Goal: Information Seeking & Learning: Compare options

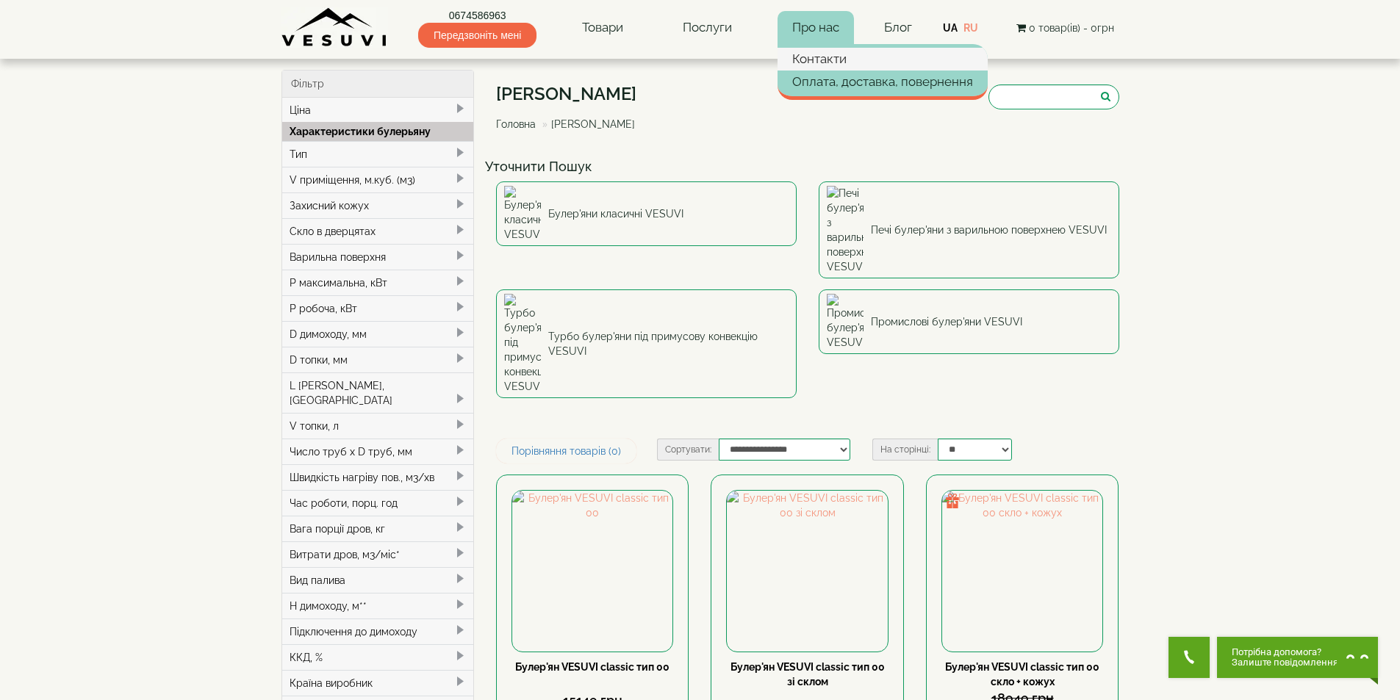
click at [810, 63] on link "Контакти" at bounding box center [882, 59] width 210 height 22
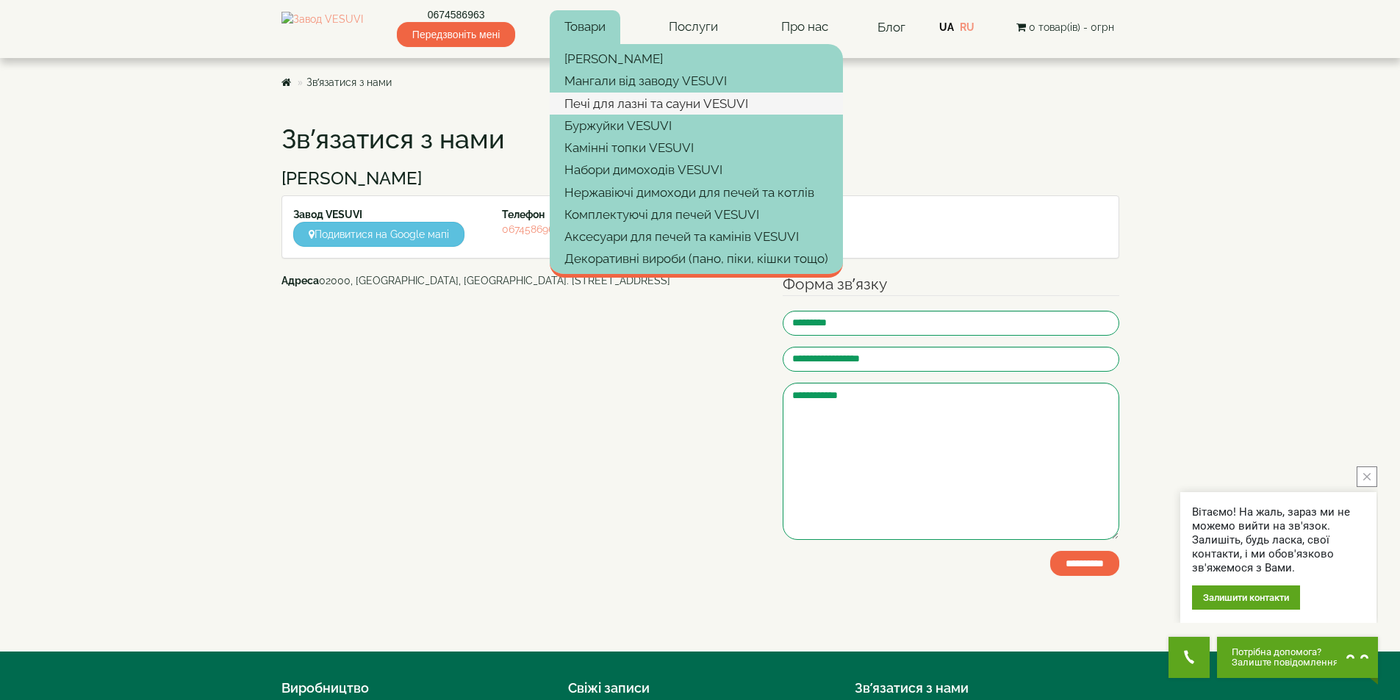
click at [618, 98] on link "Печі для лазні та сауни VESUVI" at bounding box center [696, 104] width 293 height 22
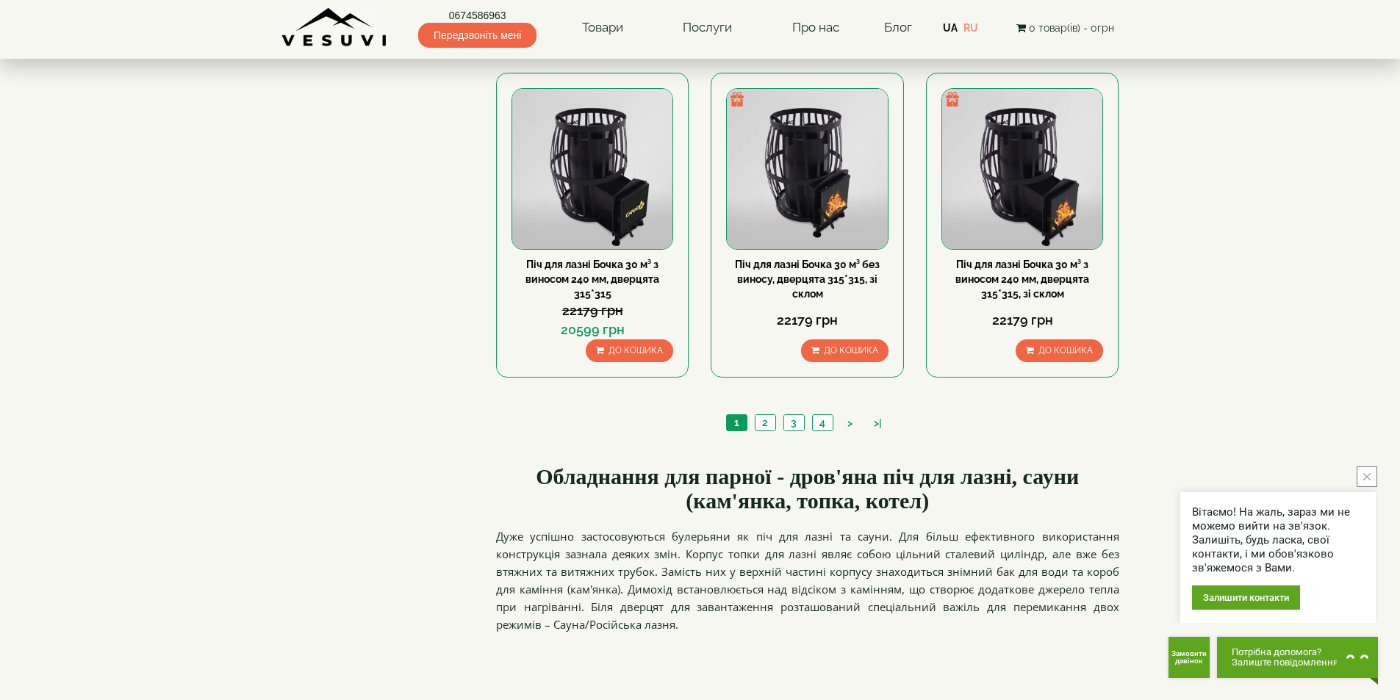
scroll to position [1543, 0]
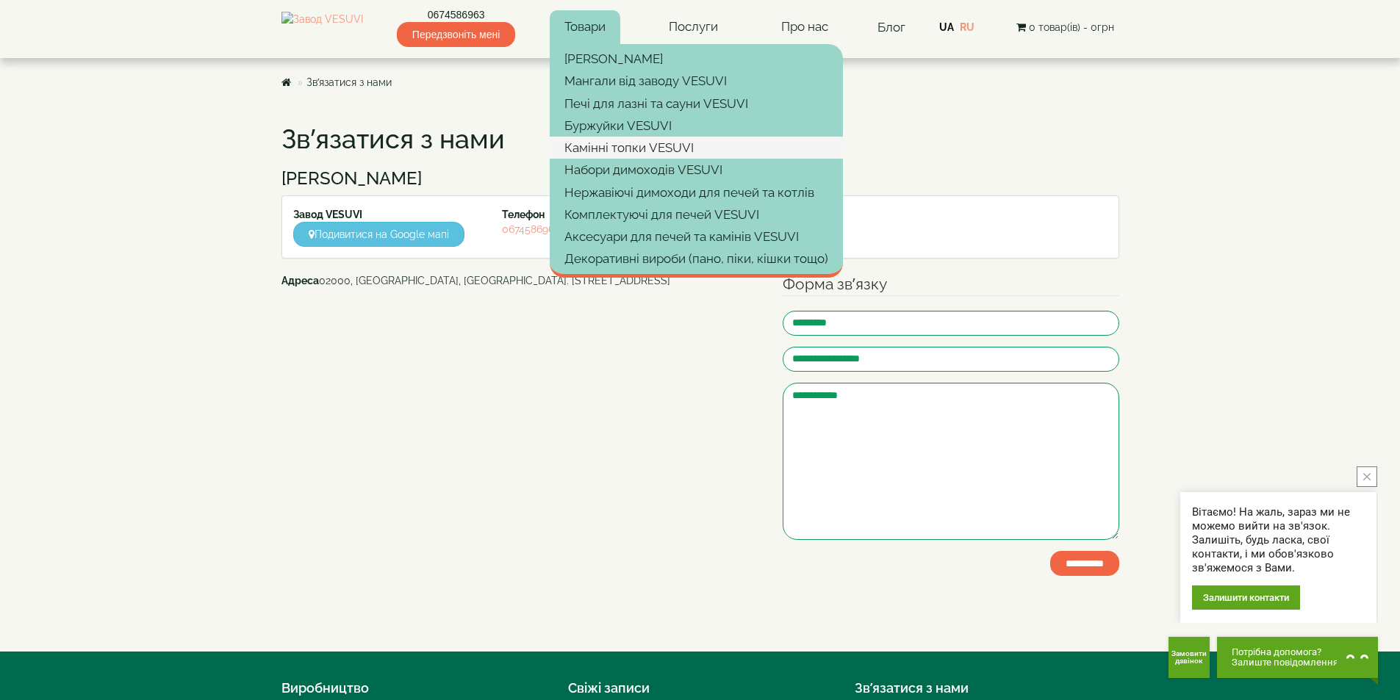
click at [644, 146] on link "Камінні топки VESUVI" at bounding box center [696, 148] width 293 height 22
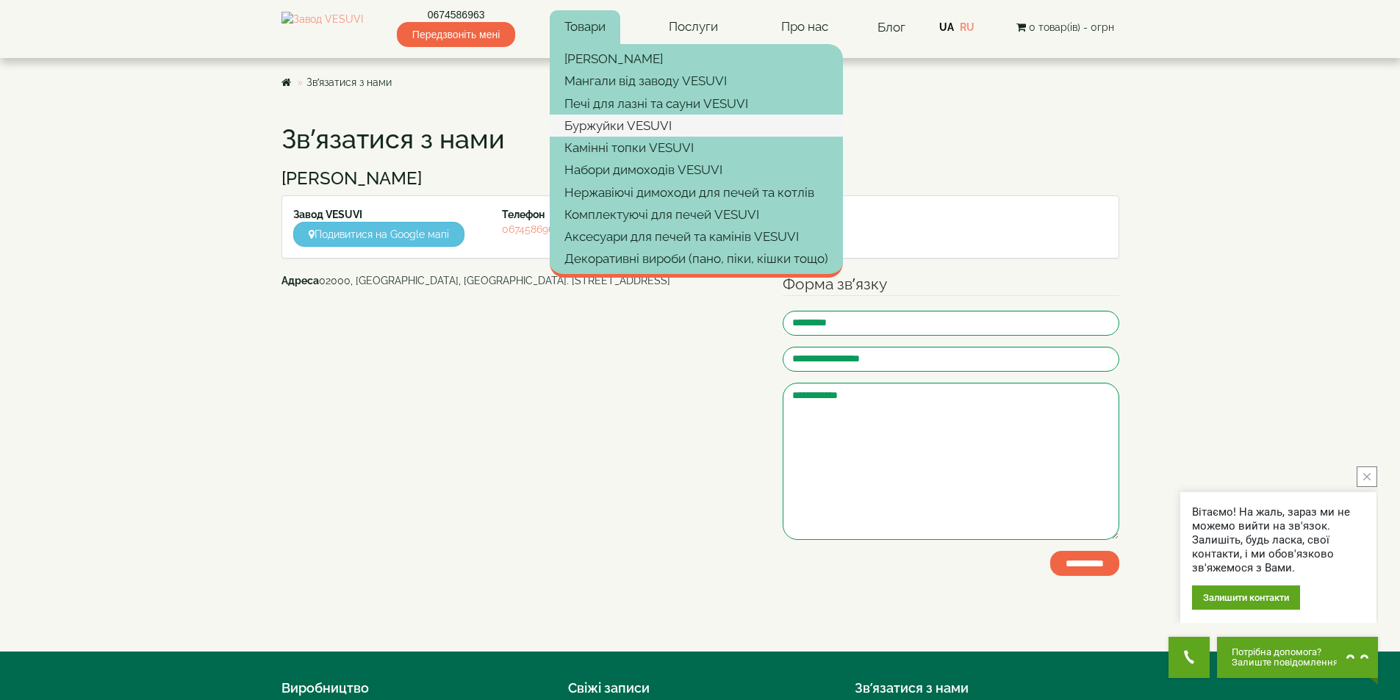
click at [626, 123] on link "Буржуйки VESUVI" at bounding box center [696, 126] width 293 height 22
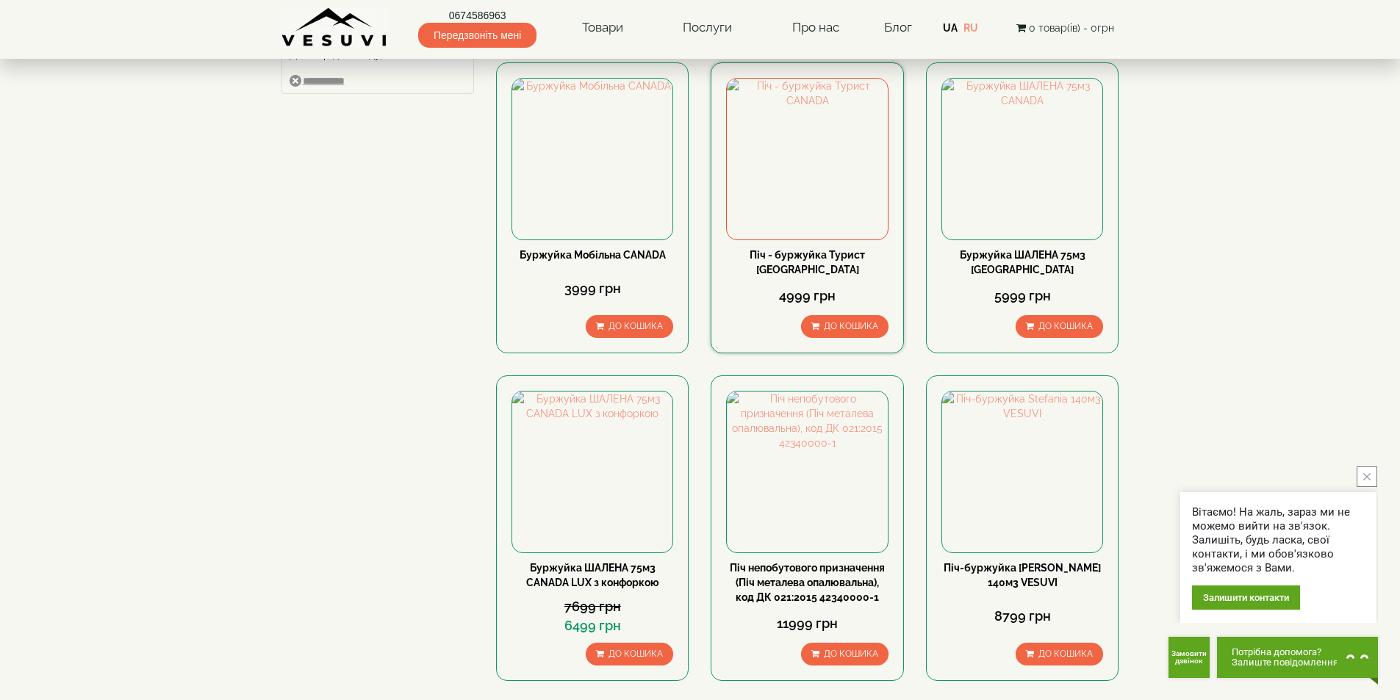
scroll to position [147, 0]
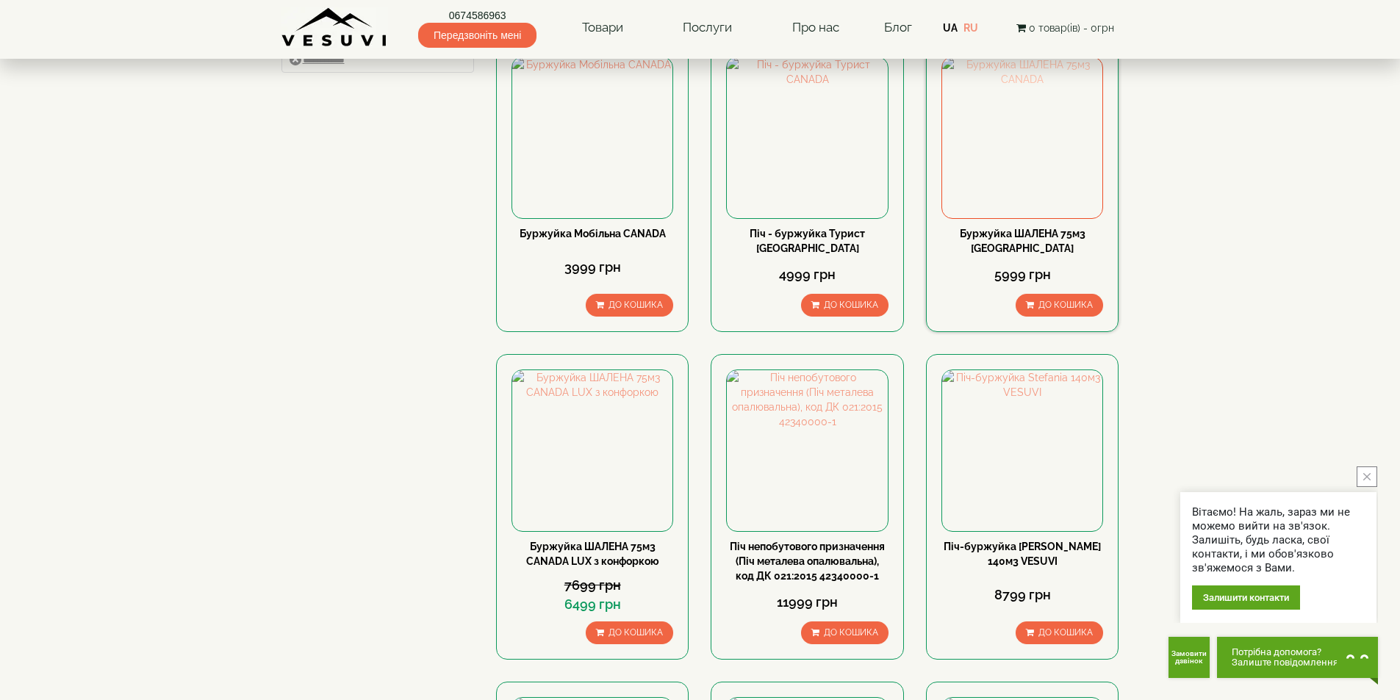
click at [1026, 124] on img at bounding box center [1022, 137] width 160 height 160
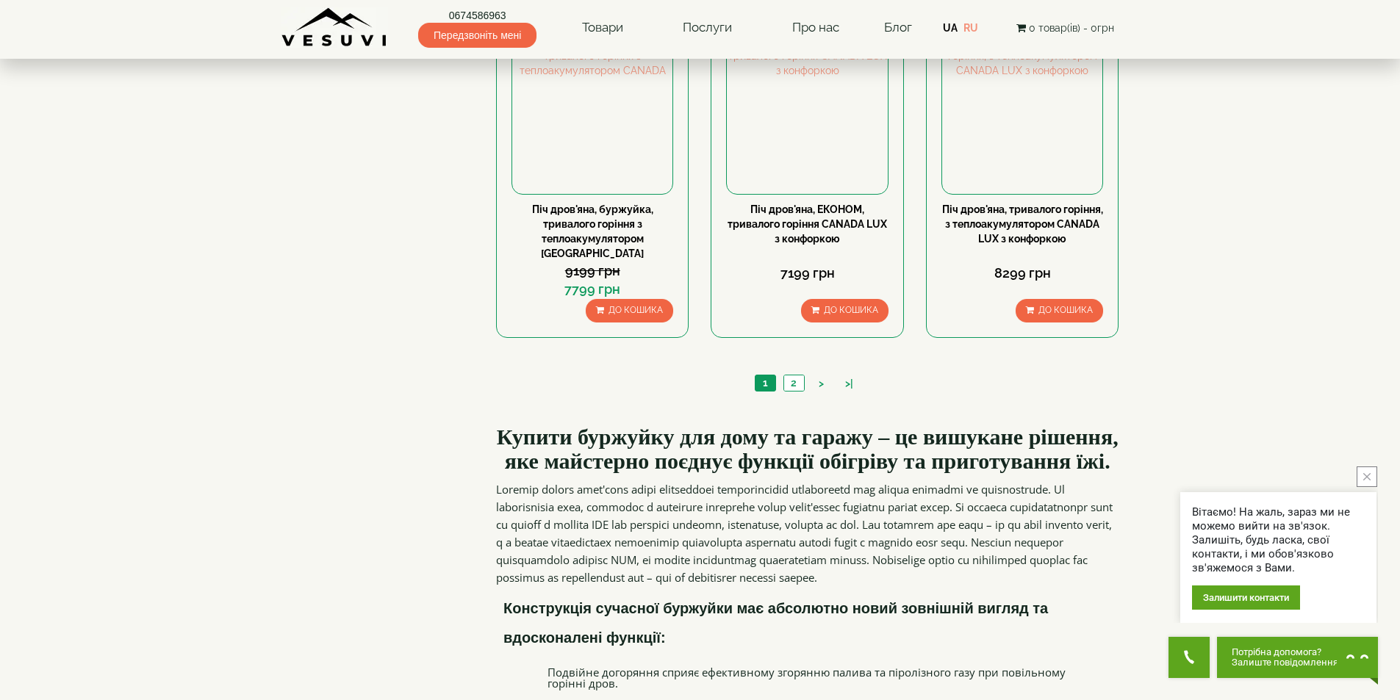
scroll to position [1469, 0]
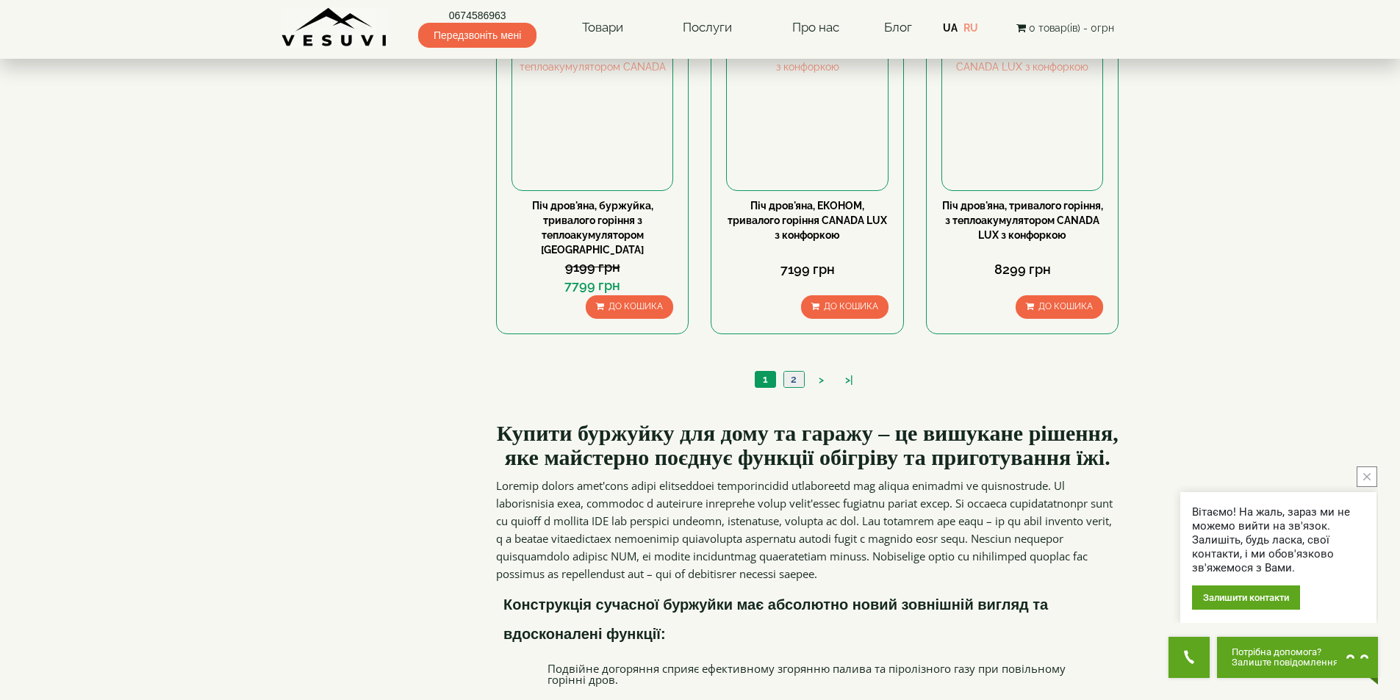
click at [796, 372] on link "2" at bounding box center [793, 379] width 21 height 15
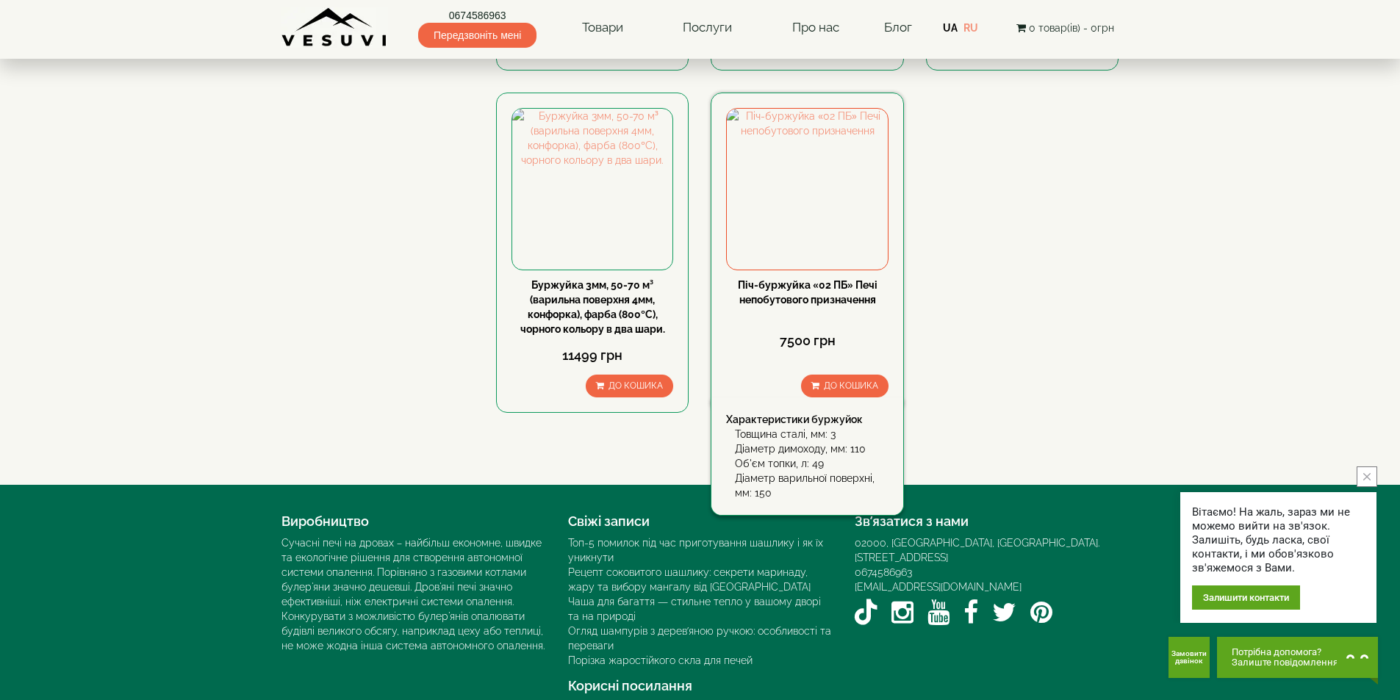
scroll to position [441, 0]
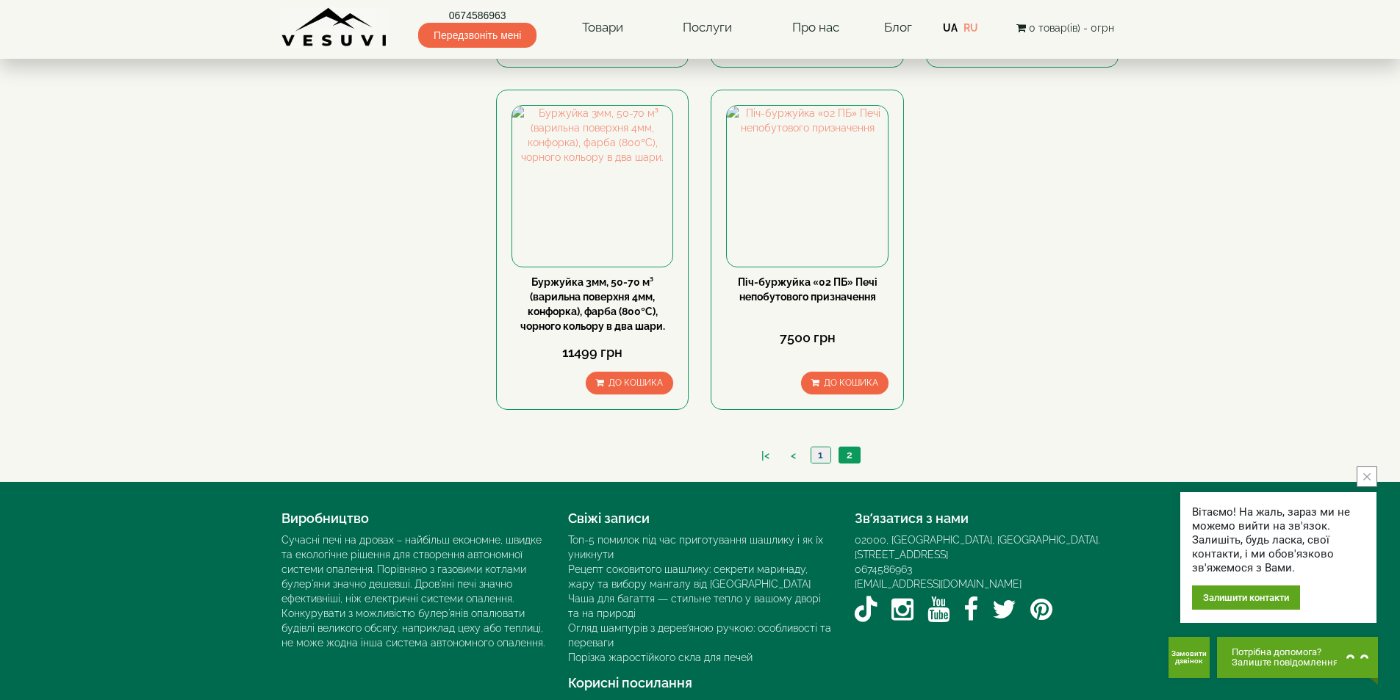
click at [821, 456] on link "1" at bounding box center [820, 454] width 20 height 15
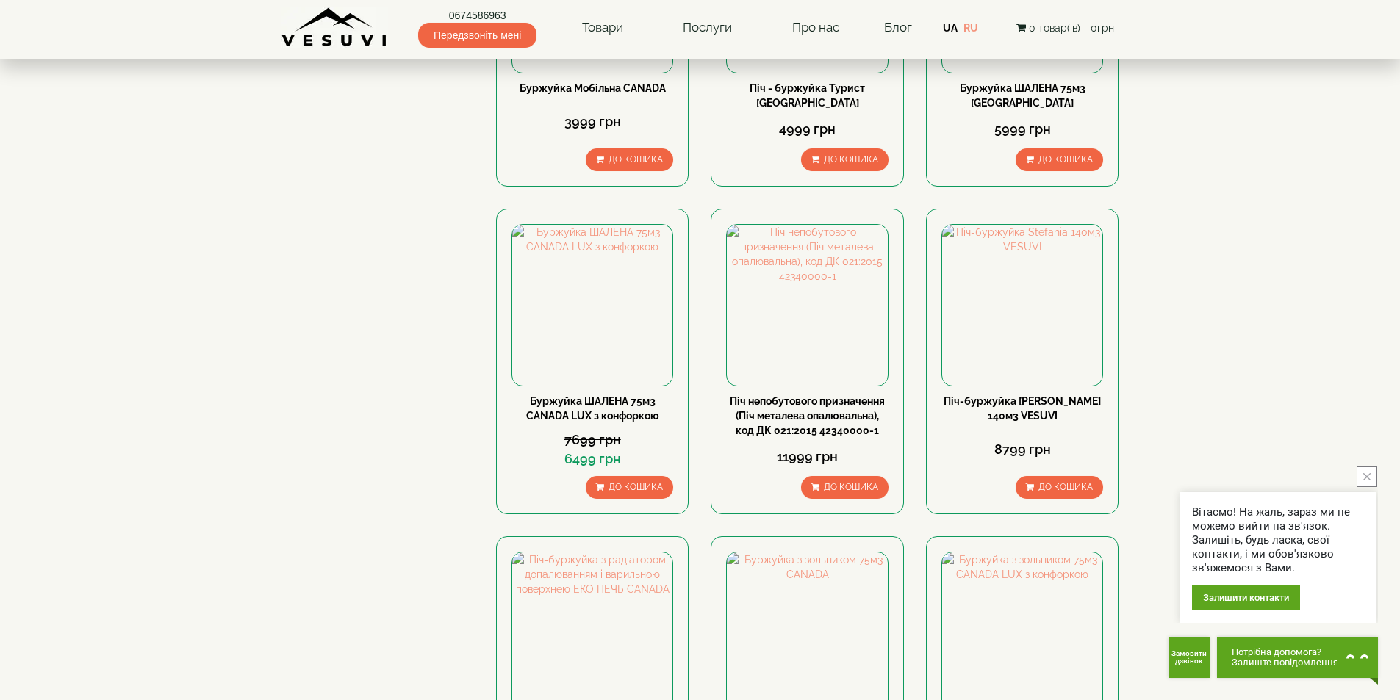
scroll to position [294, 0]
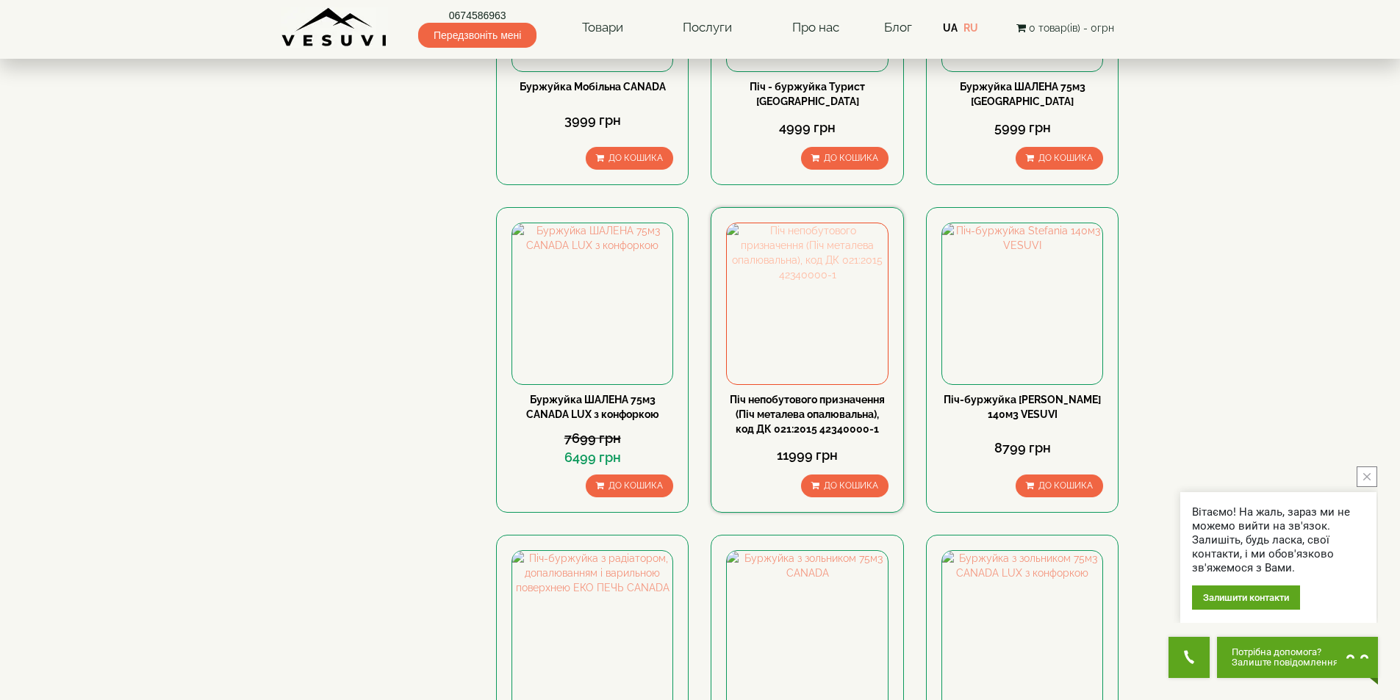
click at [814, 304] on img at bounding box center [807, 303] width 160 height 160
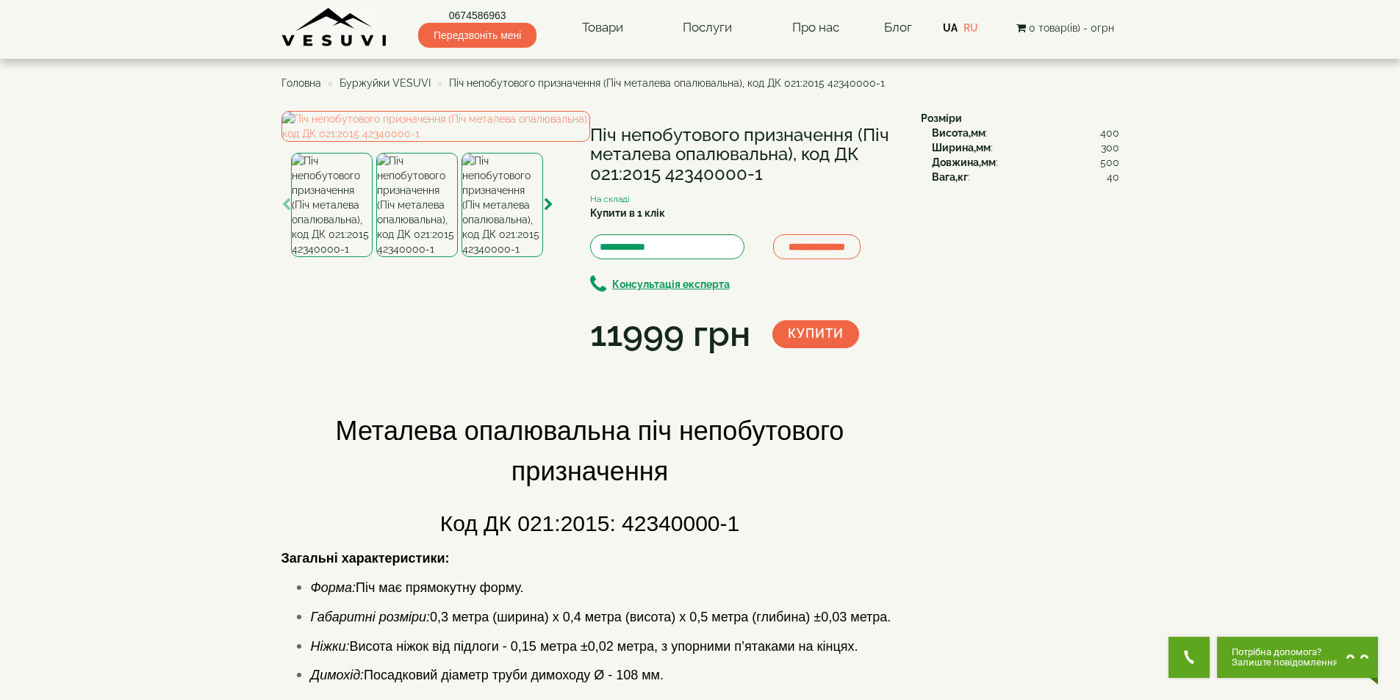
click at [408, 257] on img at bounding box center [417, 205] width 82 height 104
click at [320, 257] on img at bounding box center [332, 205] width 82 height 104
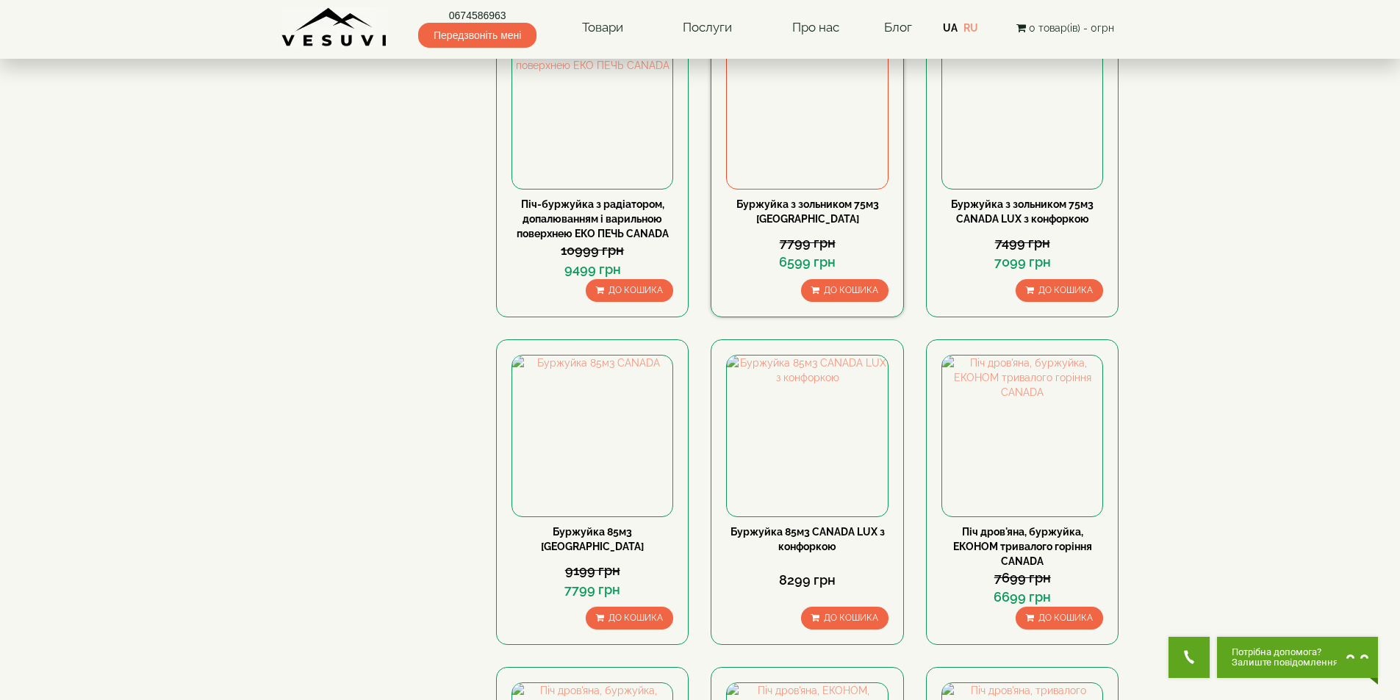
scroll to position [870, 0]
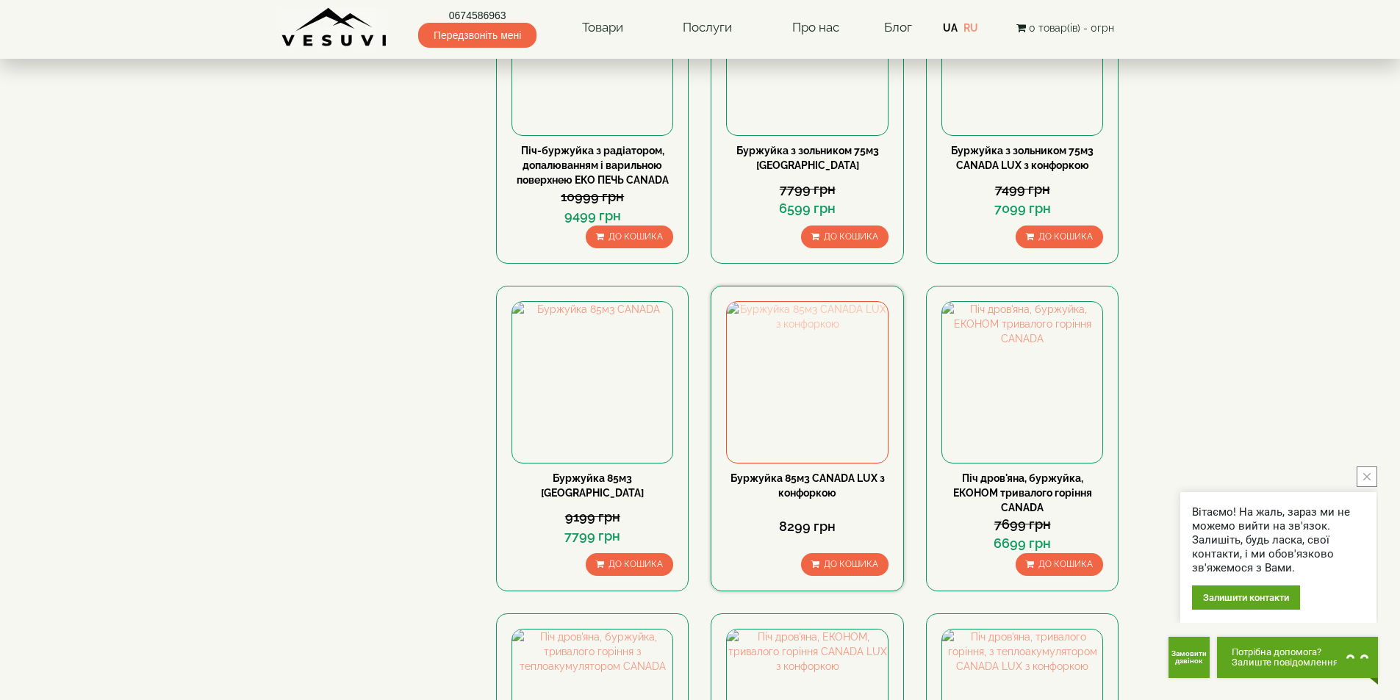
click at [819, 392] on img at bounding box center [807, 382] width 160 height 160
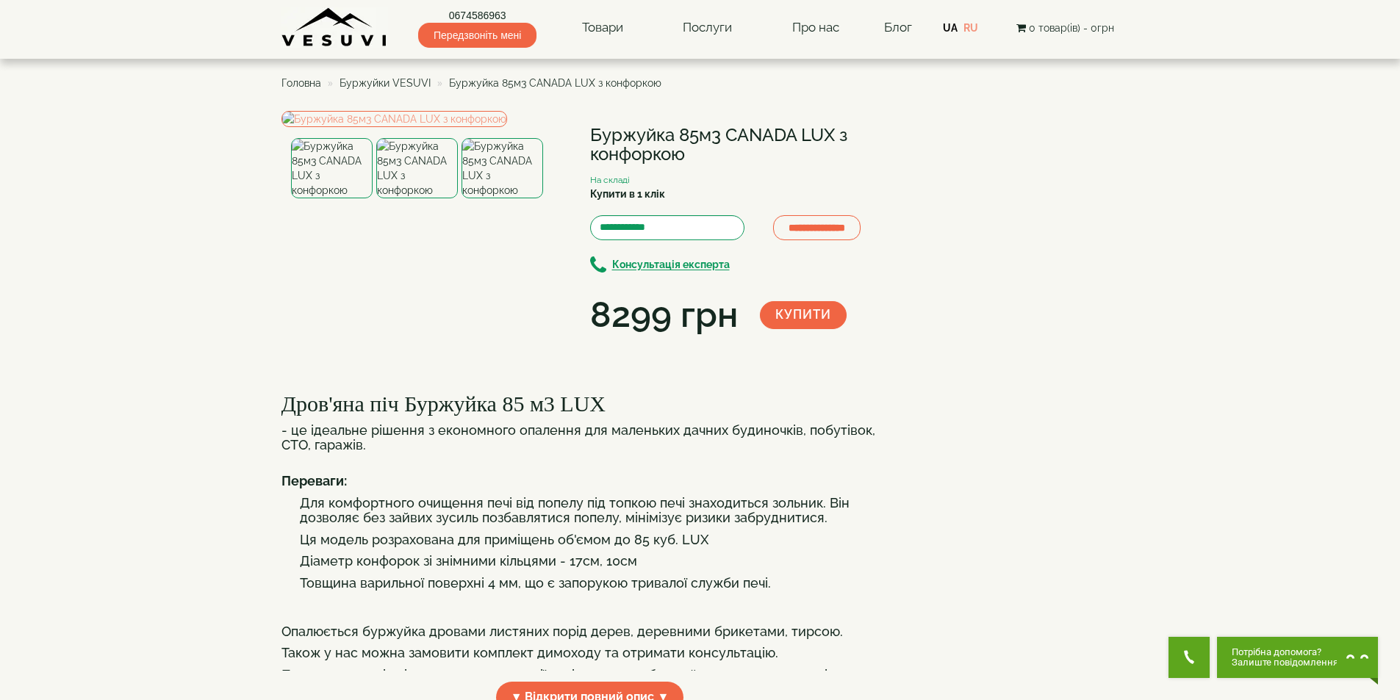
click at [429, 198] on img at bounding box center [417, 168] width 82 height 60
click at [491, 198] on img at bounding box center [502, 168] width 82 height 60
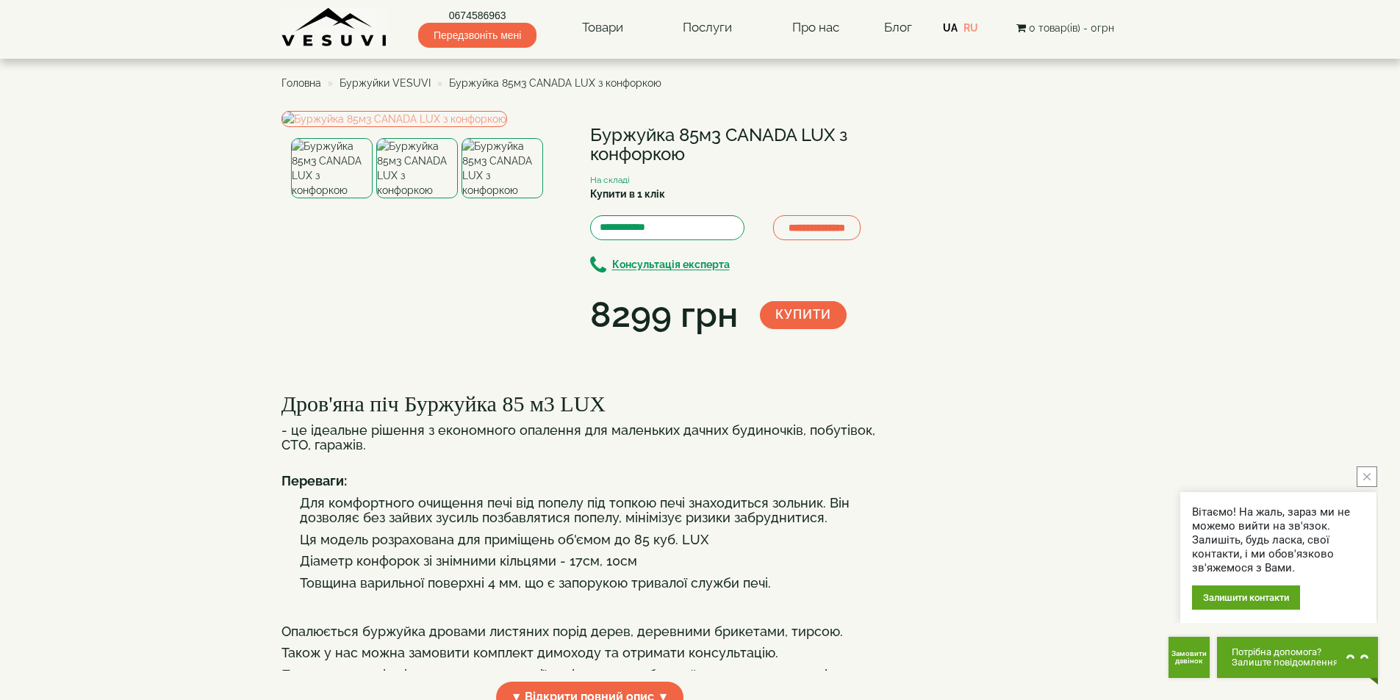
click at [342, 198] on img at bounding box center [332, 168] width 82 height 60
drag, startPoint x: 336, startPoint y: 431, endPoint x: 364, endPoint y: 372, distance: 64.4
click at [334, 198] on img at bounding box center [332, 168] width 82 height 60
click at [435, 127] on img at bounding box center [394, 119] width 226 height 16
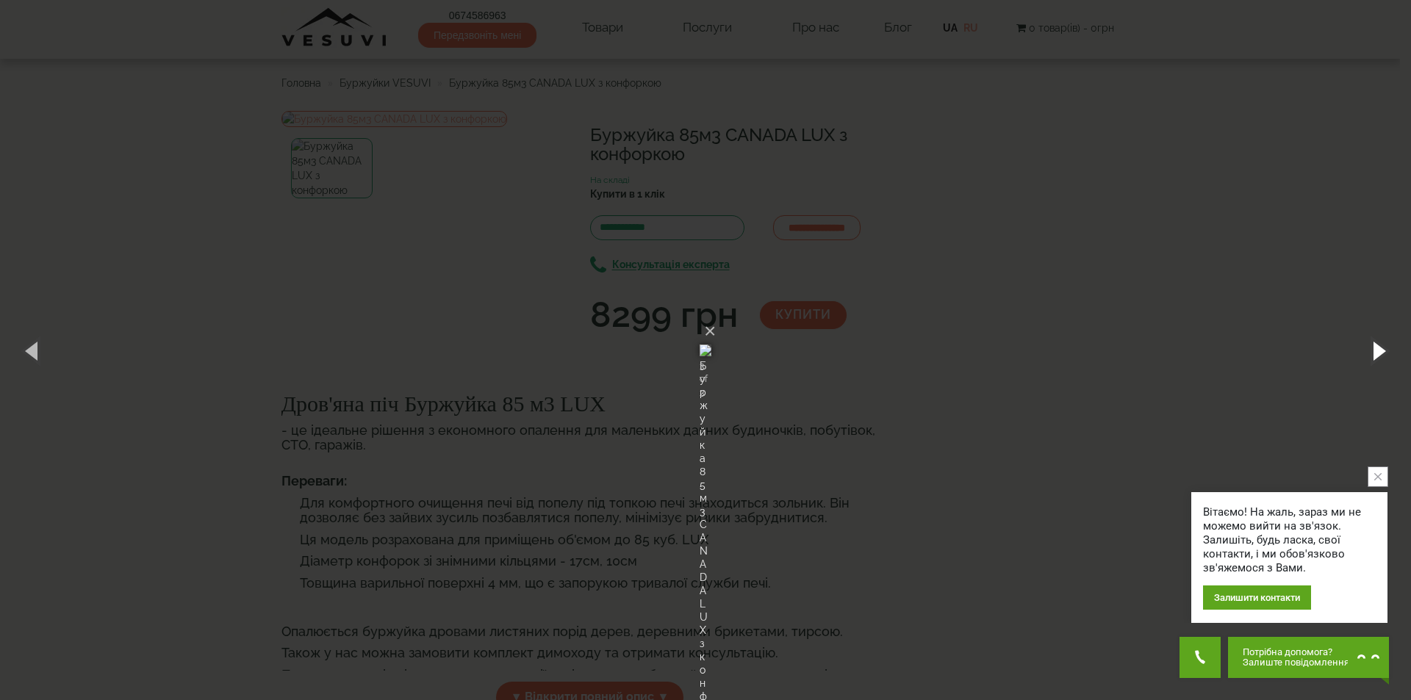
click at [1383, 348] on button "button" at bounding box center [1377, 350] width 66 height 81
click at [716, 315] on button "×" at bounding box center [710, 331] width 12 height 32
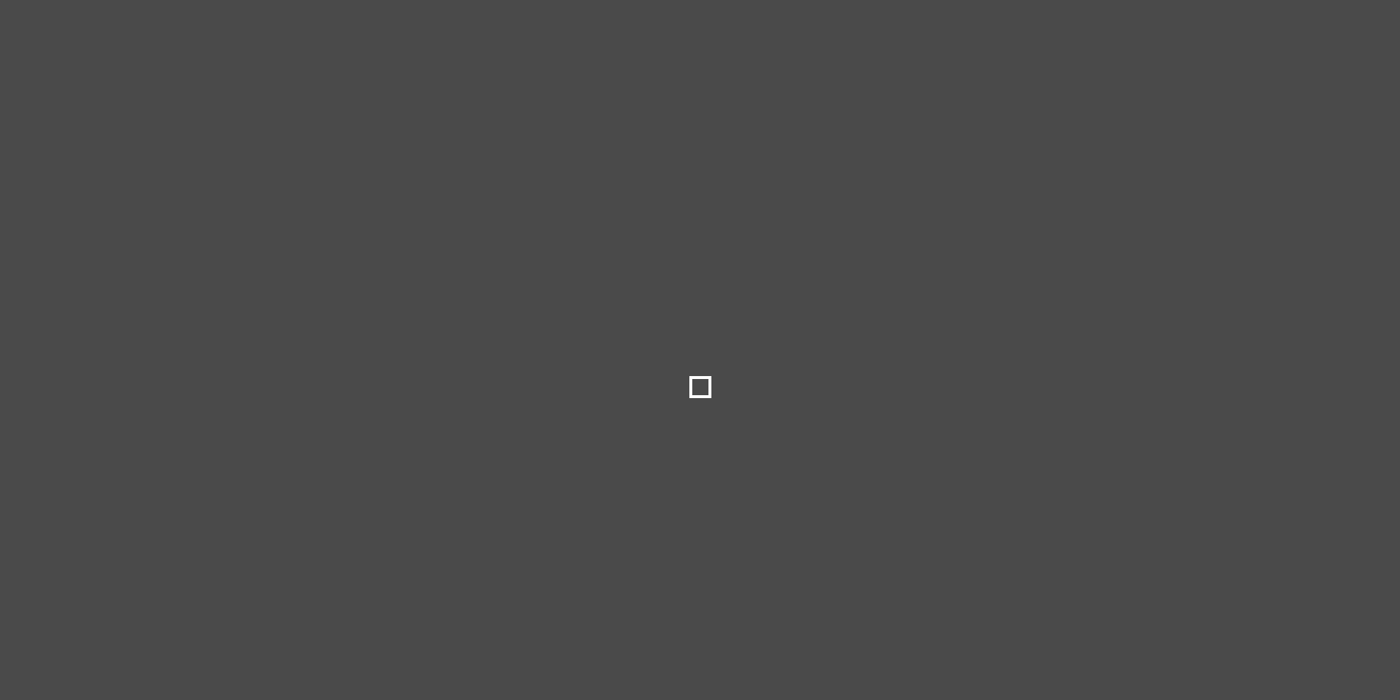
select select
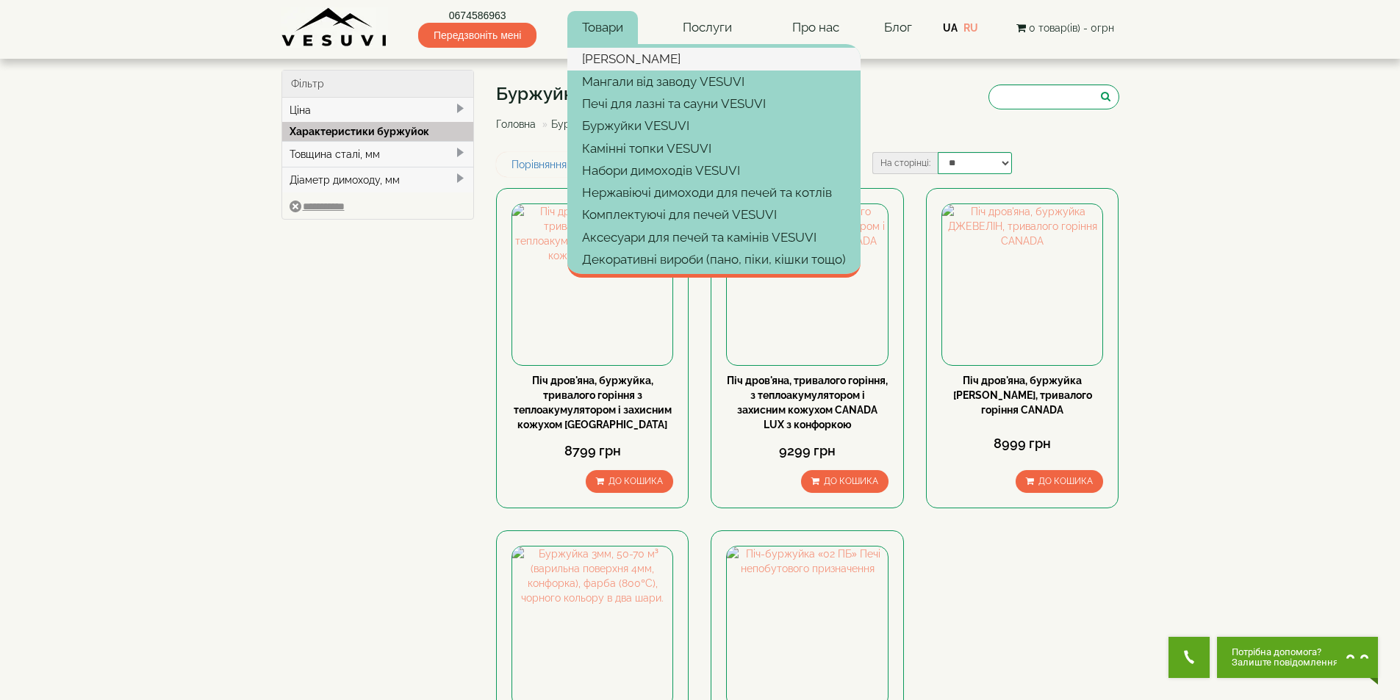
click at [610, 62] on link "[PERSON_NAME]" at bounding box center [713, 59] width 293 height 22
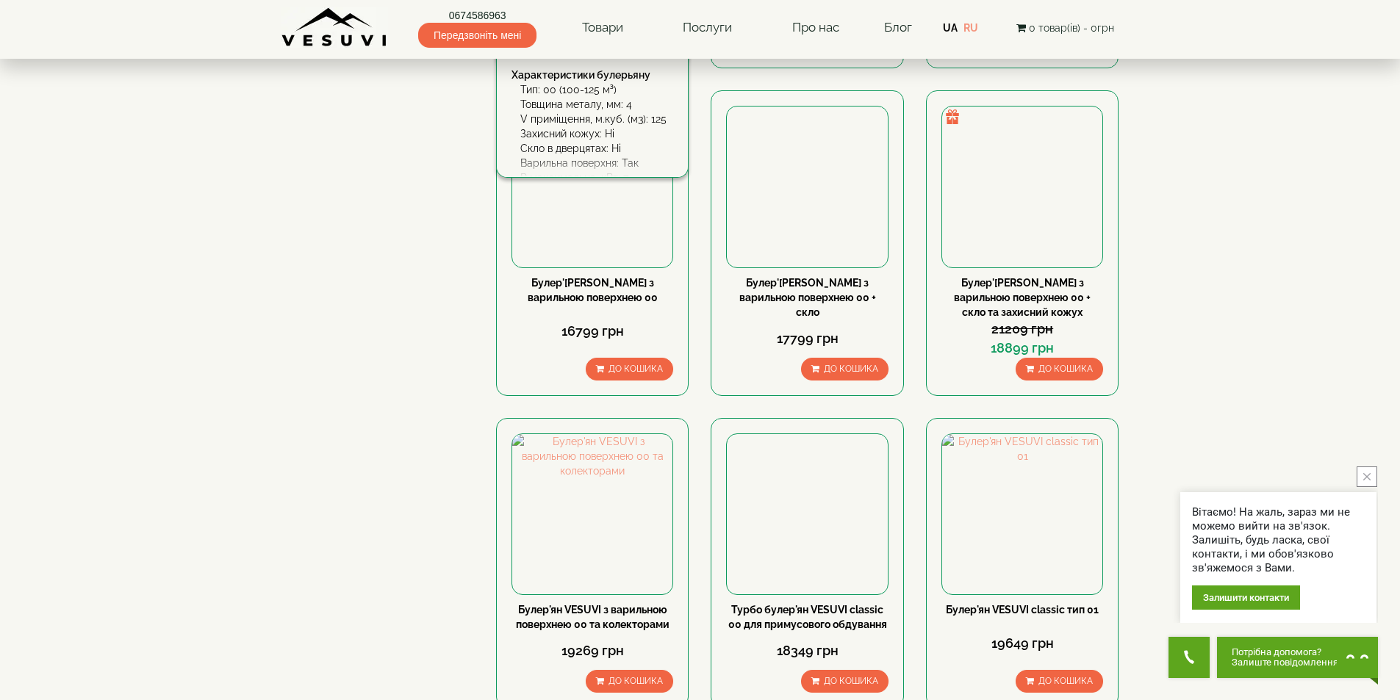
scroll to position [1396, 0]
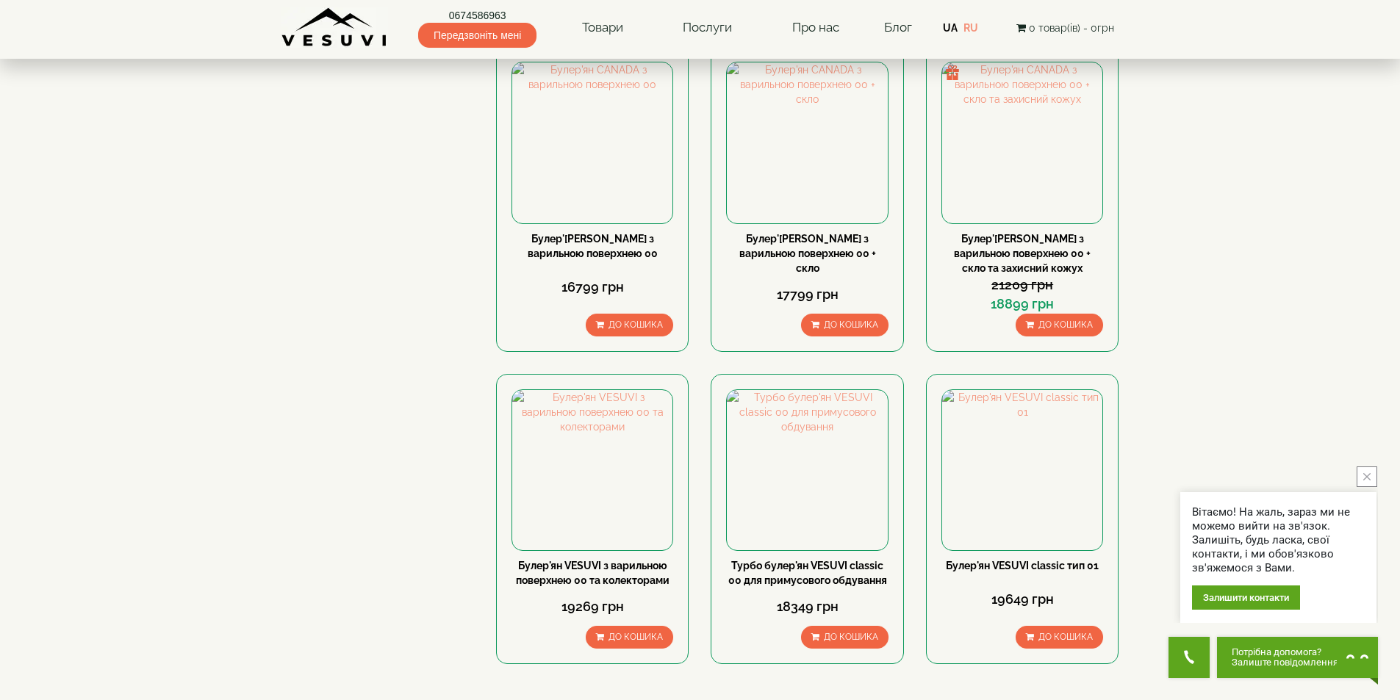
click at [738, 699] on link "2" at bounding box center [735, 709] width 21 height 15
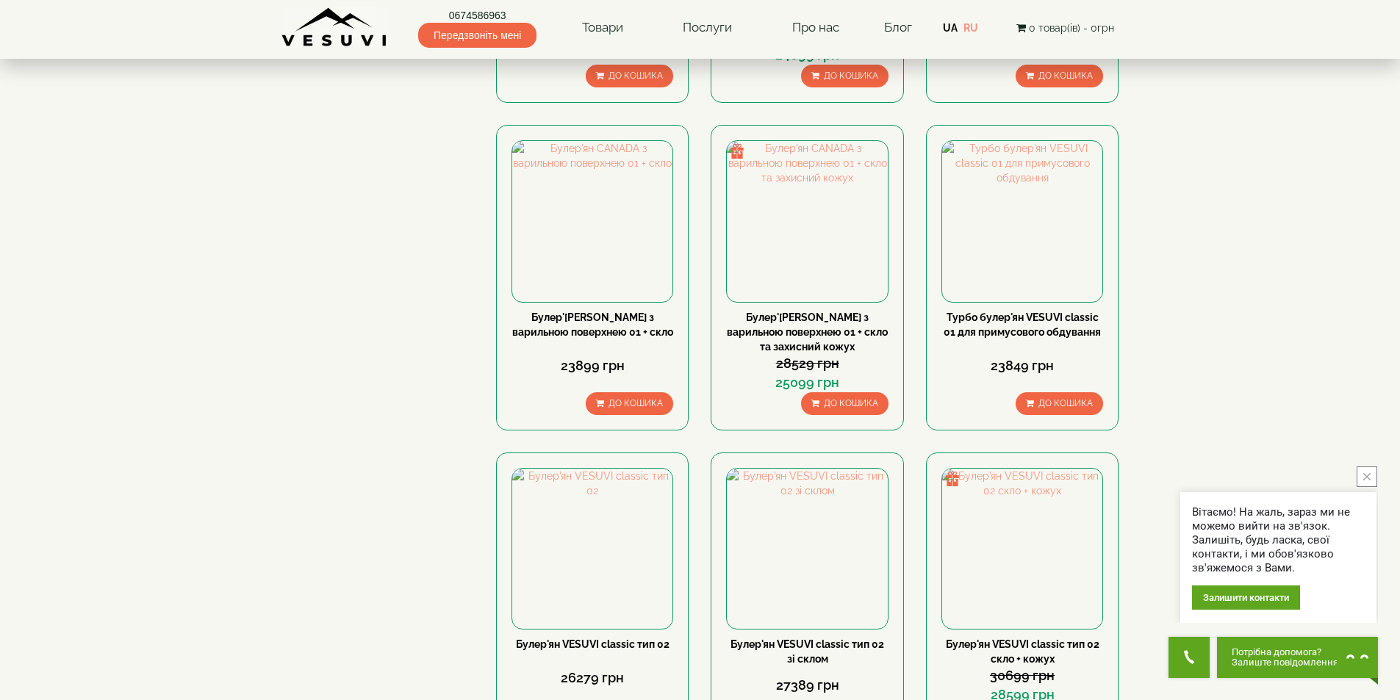
scroll to position [1322, 0]
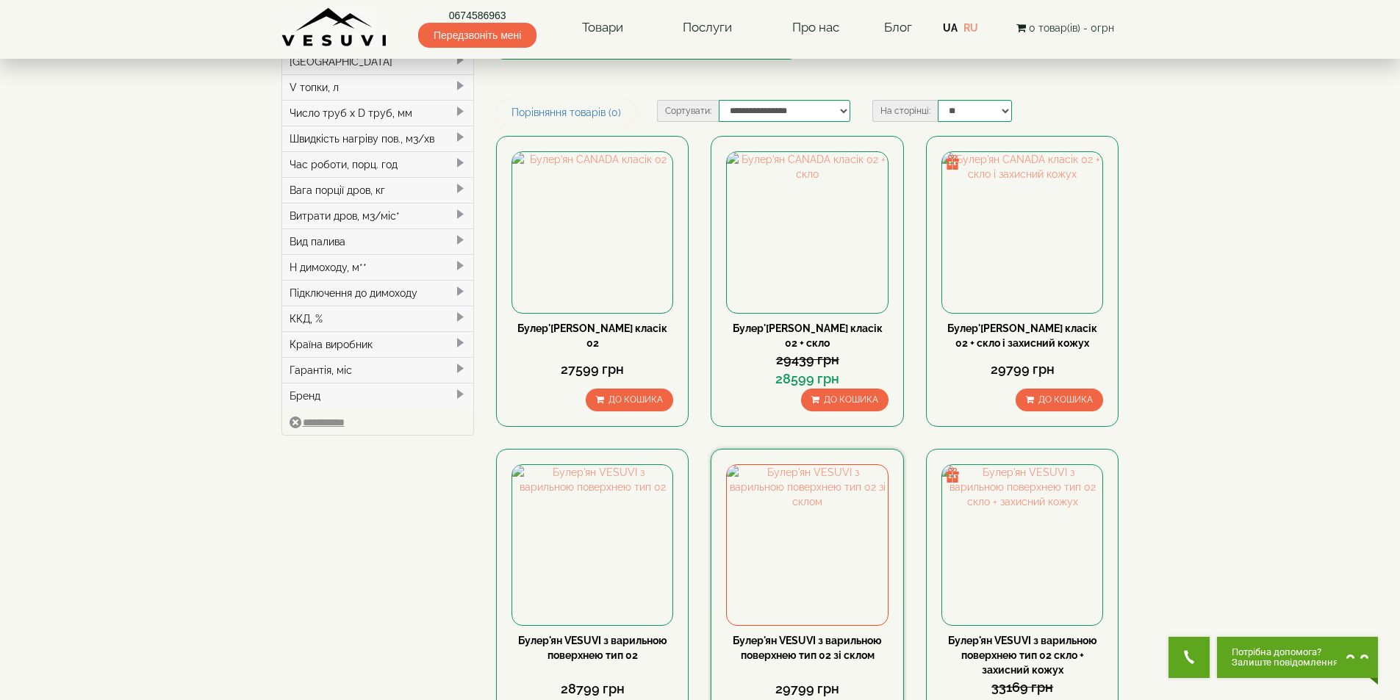
scroll to position [367, 0]
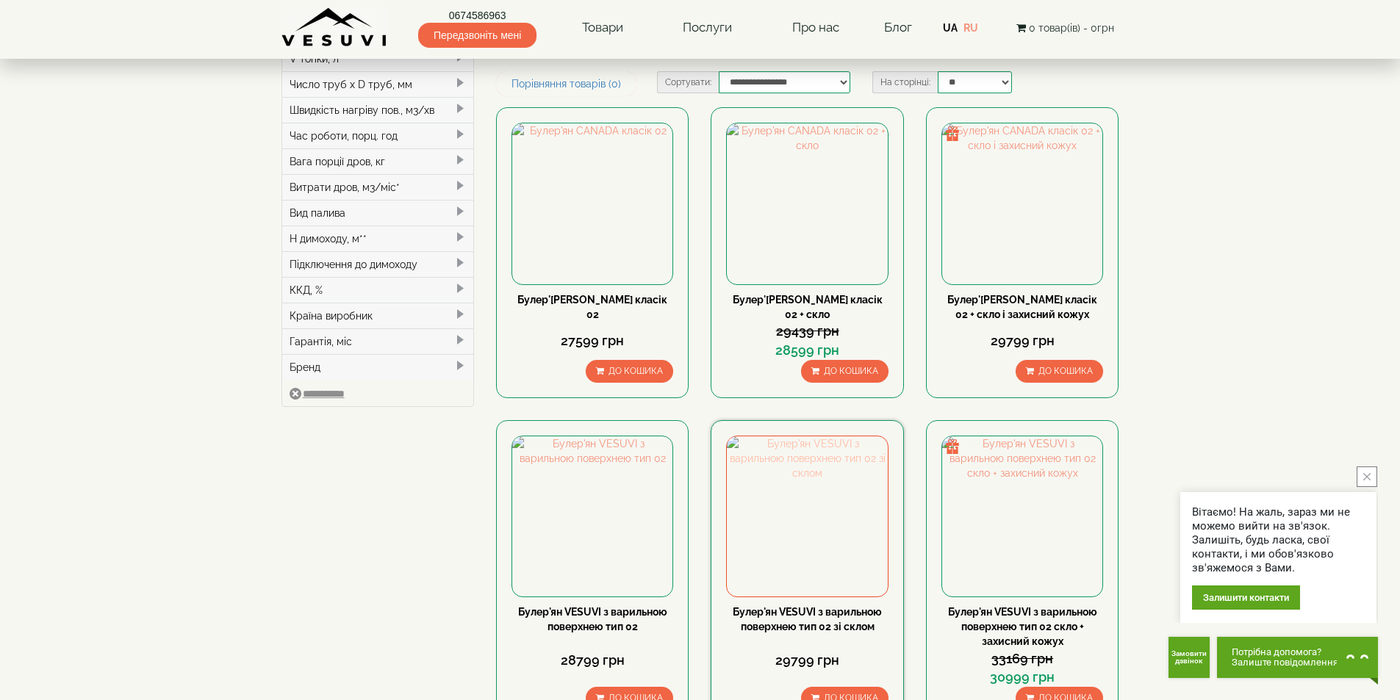
click at [800, 436] on img at bounding box center [807, 516] width 160 height 160
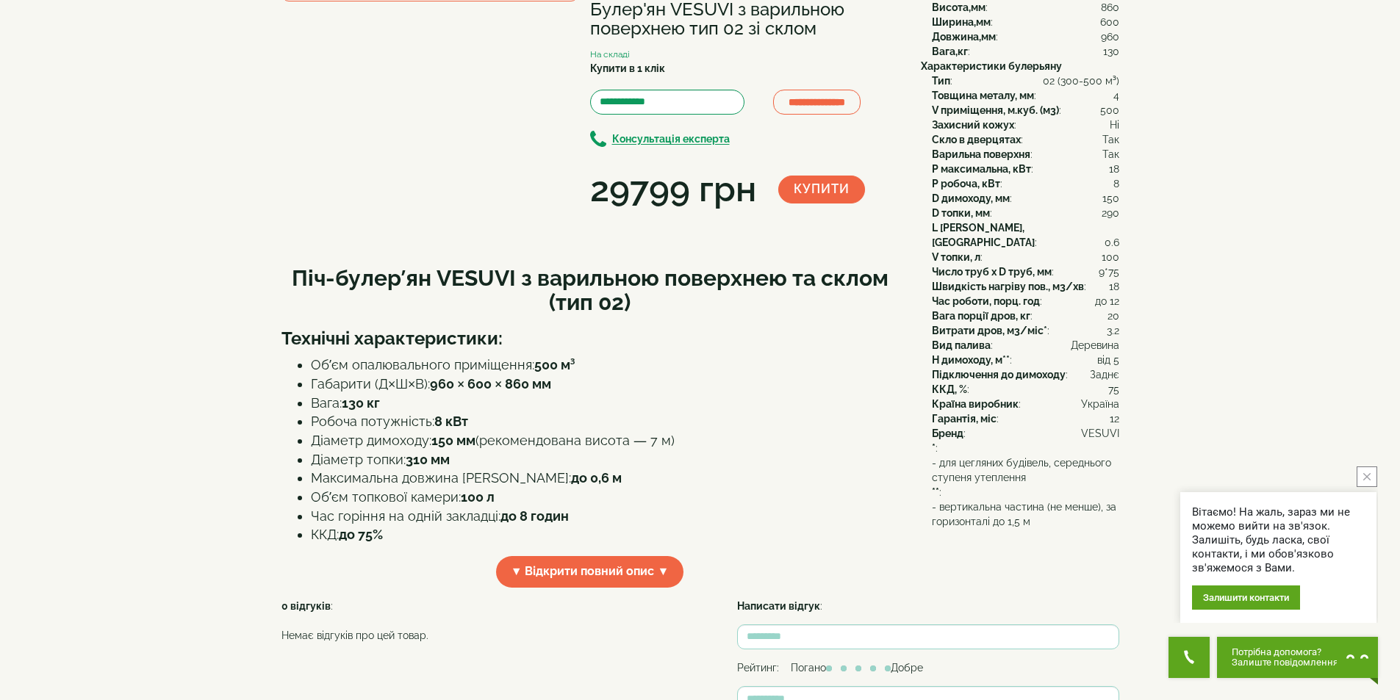
scroll to position [147, 0]
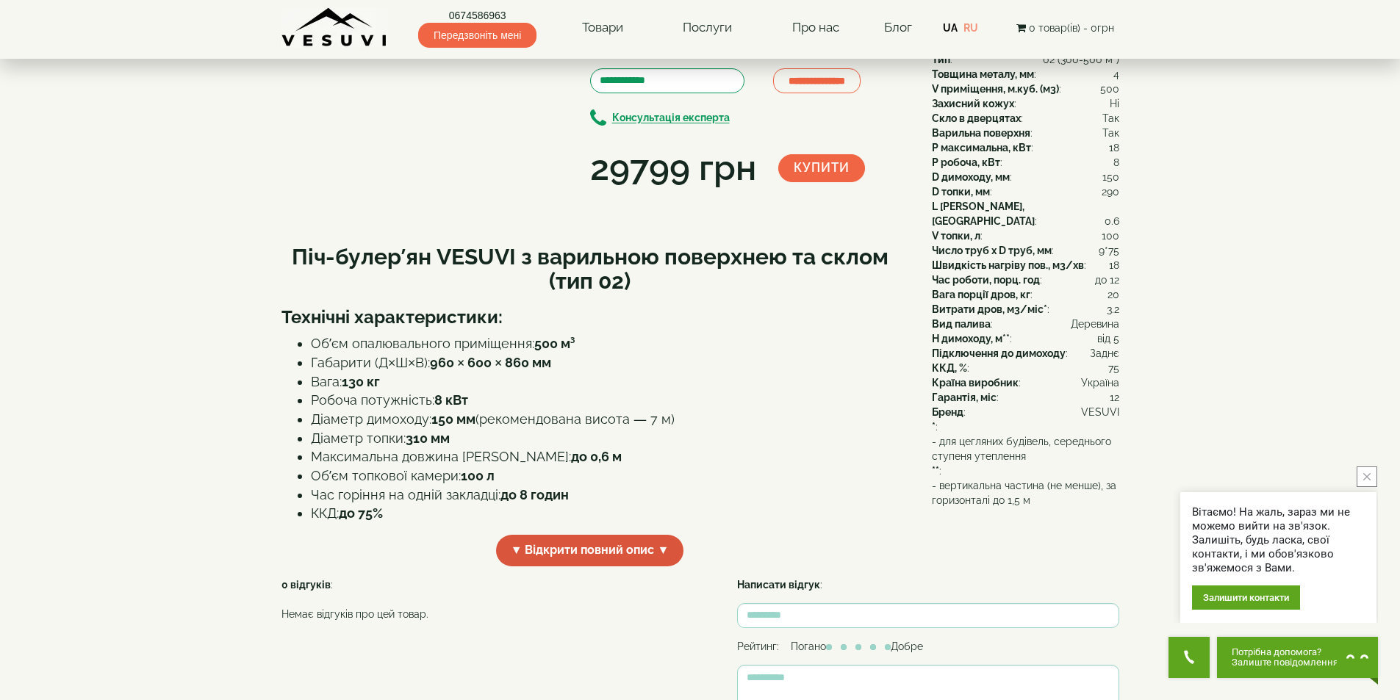
click at [627, 566] on span "▼ Відкрити повний опис ▼" at bounding box center [590, 551] width 188 height 32
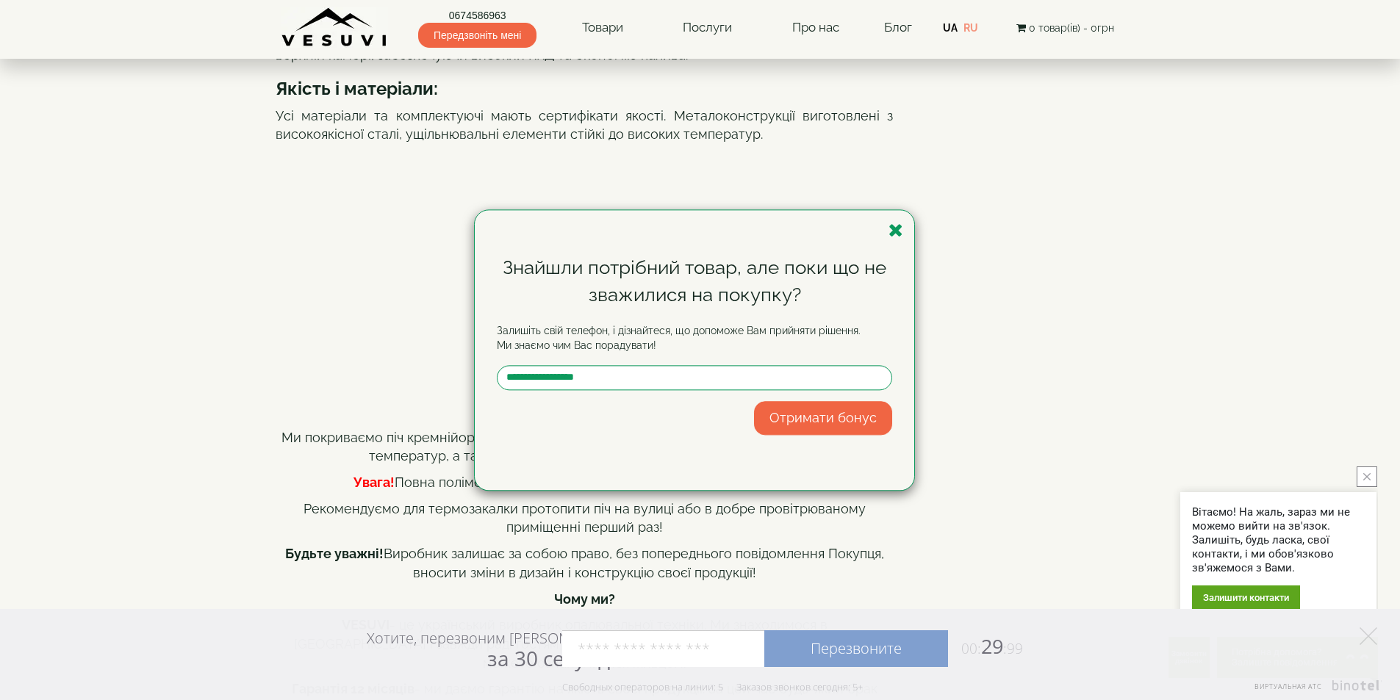
scroll to position [1175, 0]
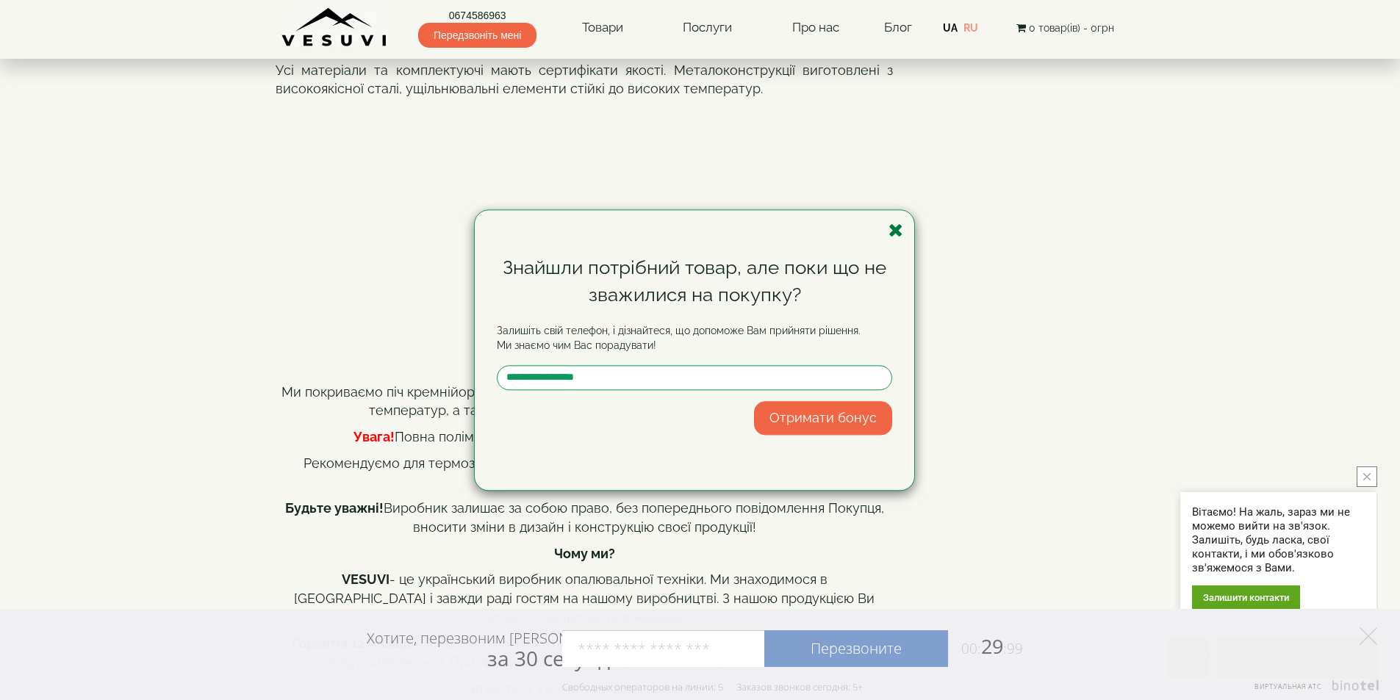
click at [892, 232] on icon "button" at bounding box center [895, 230] width 15 height 18
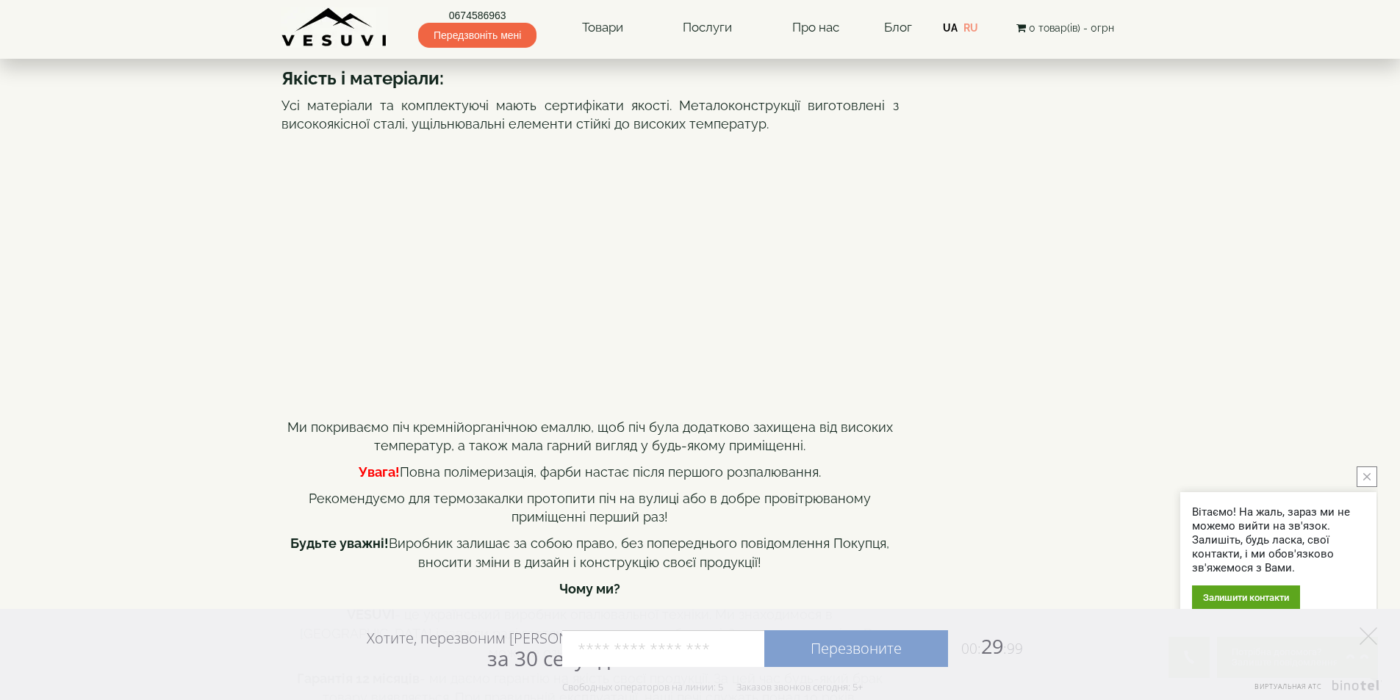
scroll to position [1102, 0]
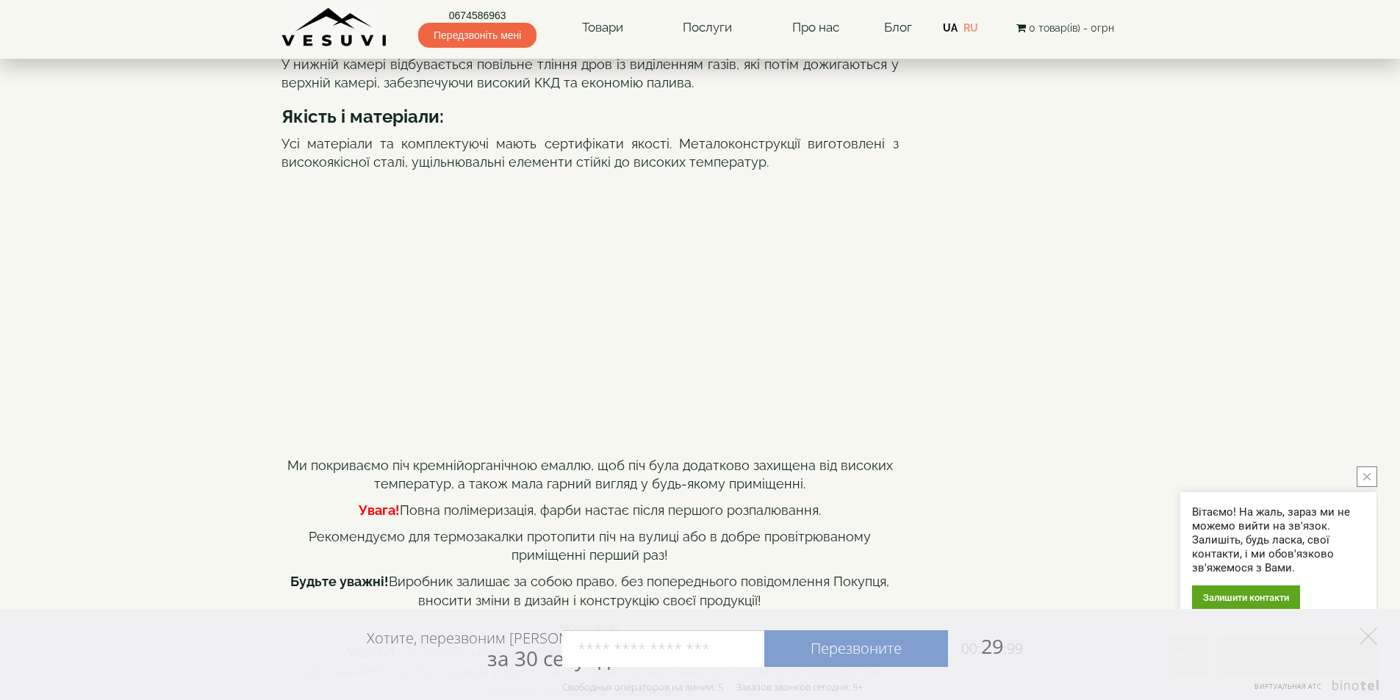
click at [980, 265] on div "**********" at bounding box center [700, 9] width 838 height 2000
click at [993, 300] on div "**********" at bounding box center [700, 9] width 838 height 2000
